Goal: Transaction & Acquisition: Purchase product/service

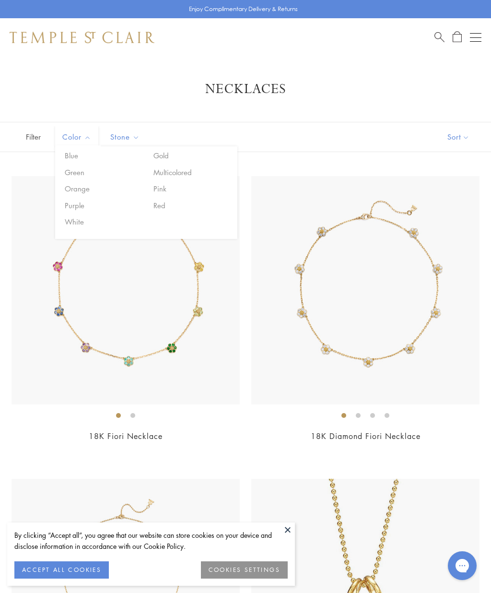
click at [166, 156] on button "Gold" at bounding box center [192, 155] width 82 height 11
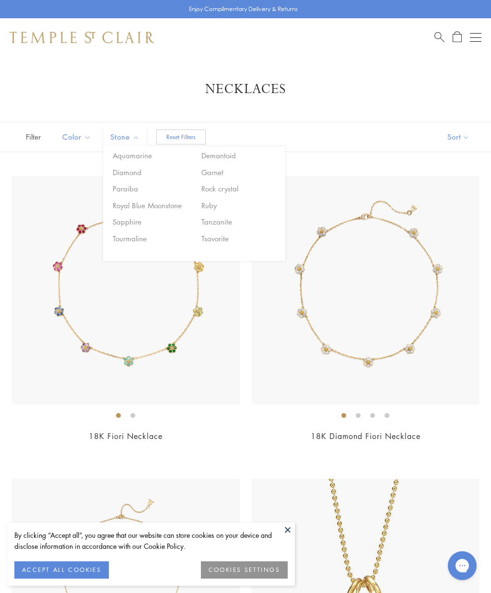
click at [364, 139] on div "Filter (1) Sort Color Blue Gold Green Multicolored Orange Pink Purple Red" at bounding box center [245, 137] width 491 height 30
click at [464, 136] on button "Sort" at bounding box center [458, 136] width 65 height 29
click at [457, 143] on button "Sort" at bounding box center [458, 136] width 65 height 29
click at [456, 206] on button "Price, low to high" at bounding box center [442, 204] width 97 height 23
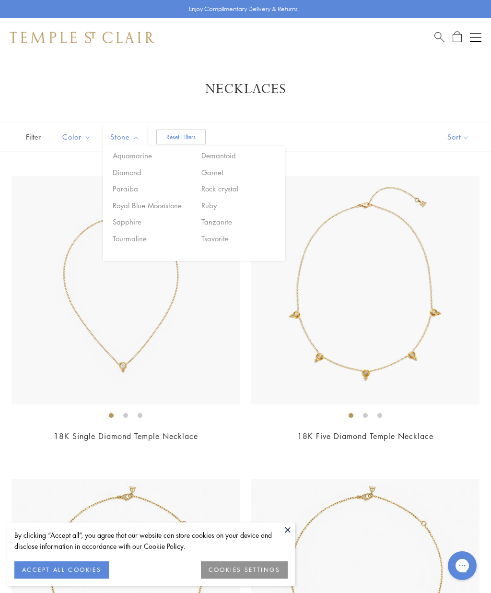
click at [92, 33] on img at bounding box center [82, 38] width 145 height 12
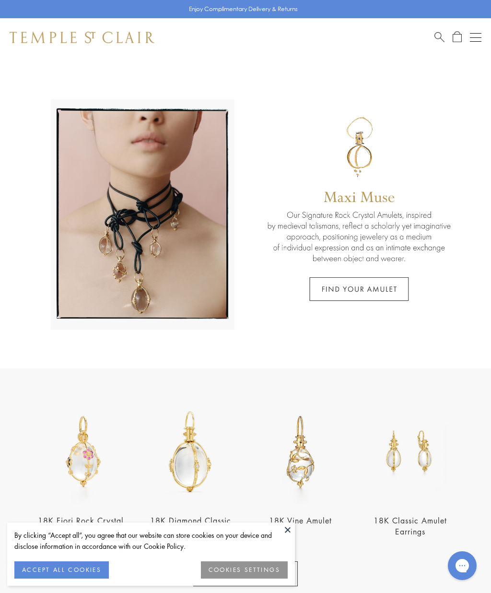
click at [480, 35] on button "Open navigation" at bounding box center [476, 38] width 12 height 12
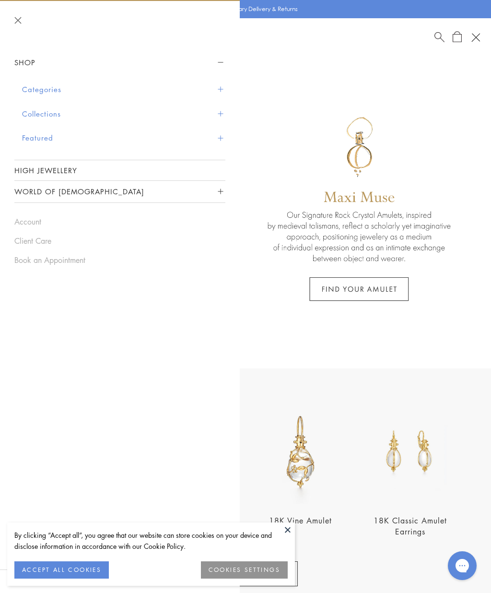
click at [65, 86] on button "Categories" at bounding box center [123, 89] width 203 height 24
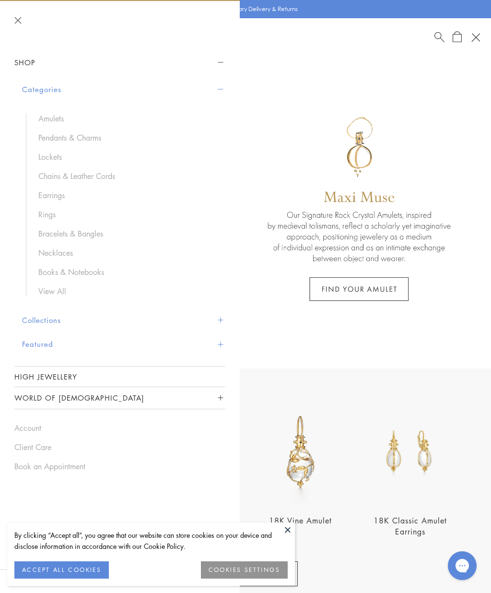
click at [112, 172] on link "Chains & Leather Cords" at bounding box center [126, 176] width 177 height 11
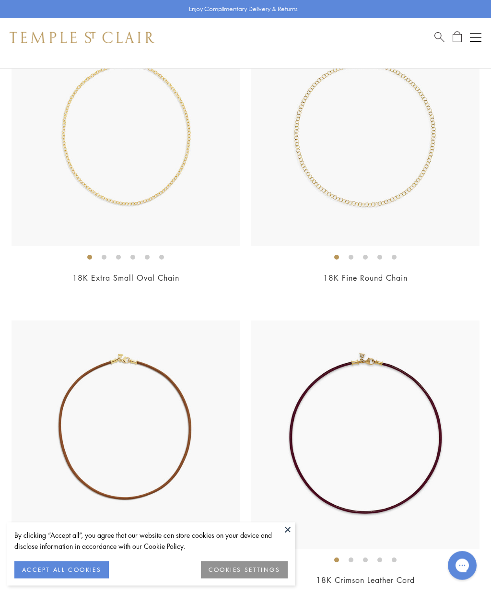
scroll to position [158, 0]
click at [174, 161] on img at bounding box center [126, 132] width 228 height 228
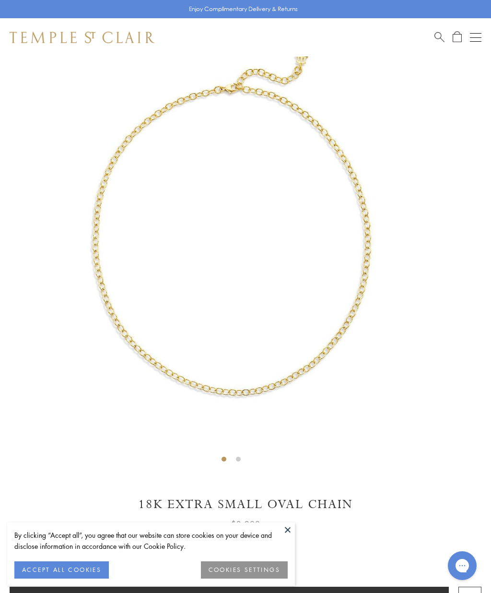
scroll to position [57, 0]
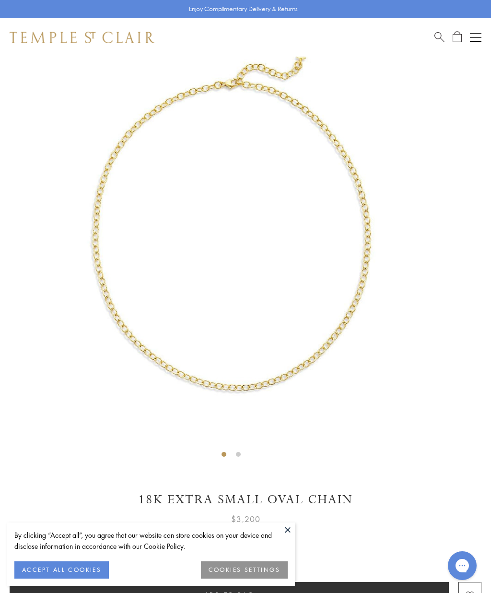
click at [291, 527] on button at bounding box center [287, 529] width 14 height 14
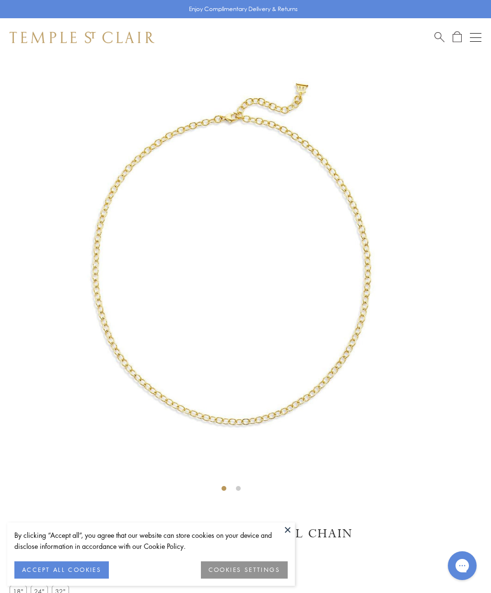
scroll to position [57, 0]
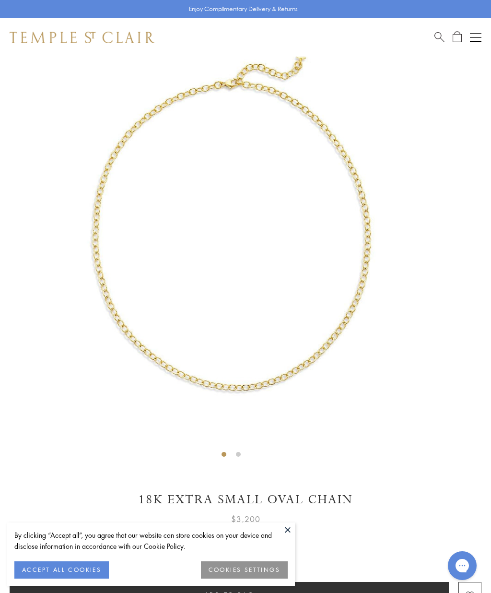
click at [290, 527] on button at bounding box center [287, 529] width 14 height 14
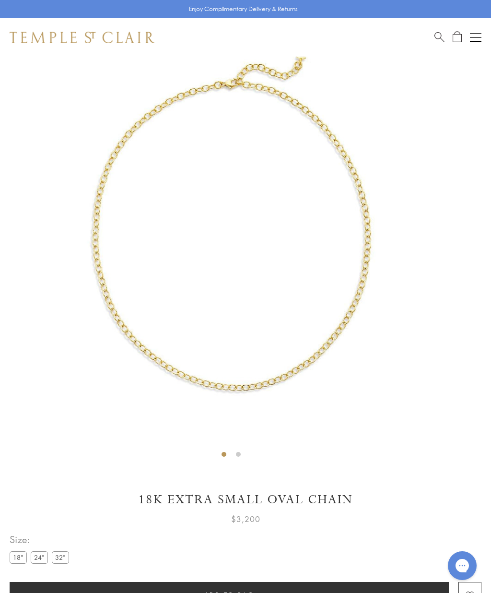
click at [44, 554] on label "24"" at bounding box center [39, 557] width 17 height 12
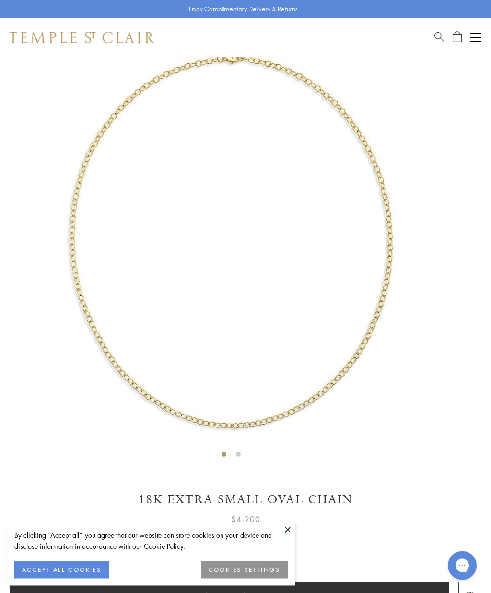
scroll to position [57, 0]
